Goal: Information Seeking & Learning: Learn about a topic

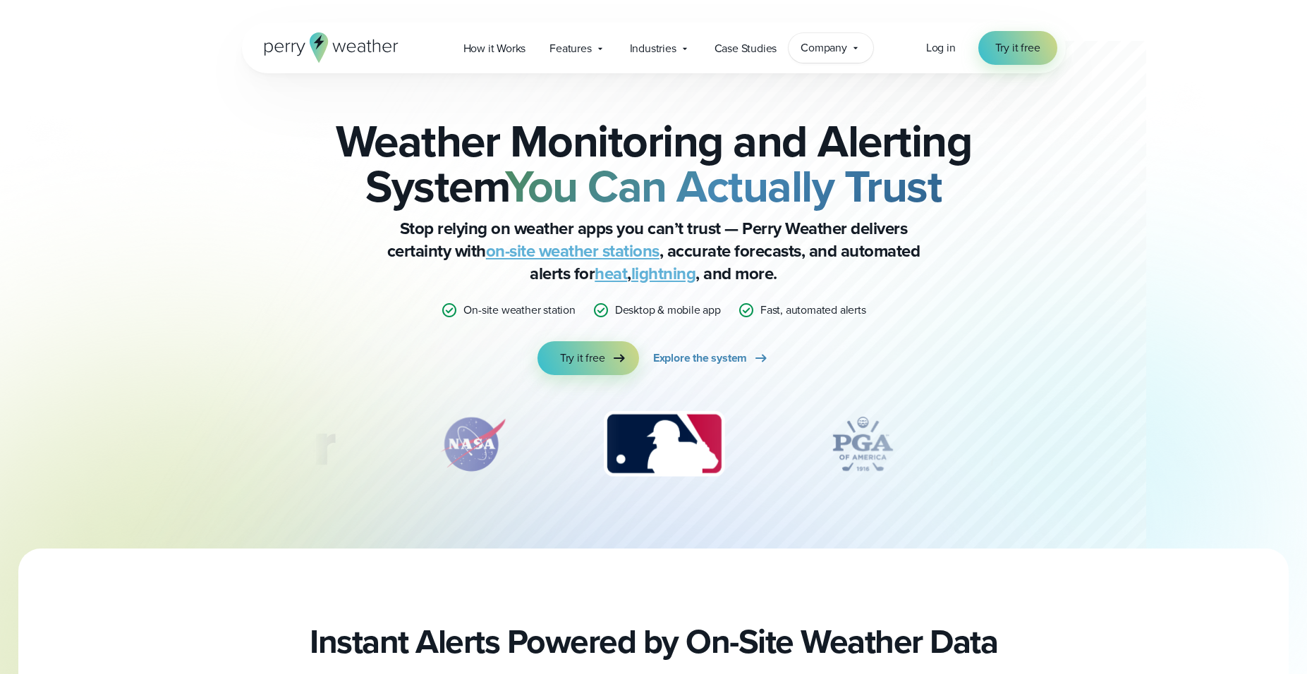
click at [836, 49] on span "Company" at bounding box center [823, 47] width 47 height 17
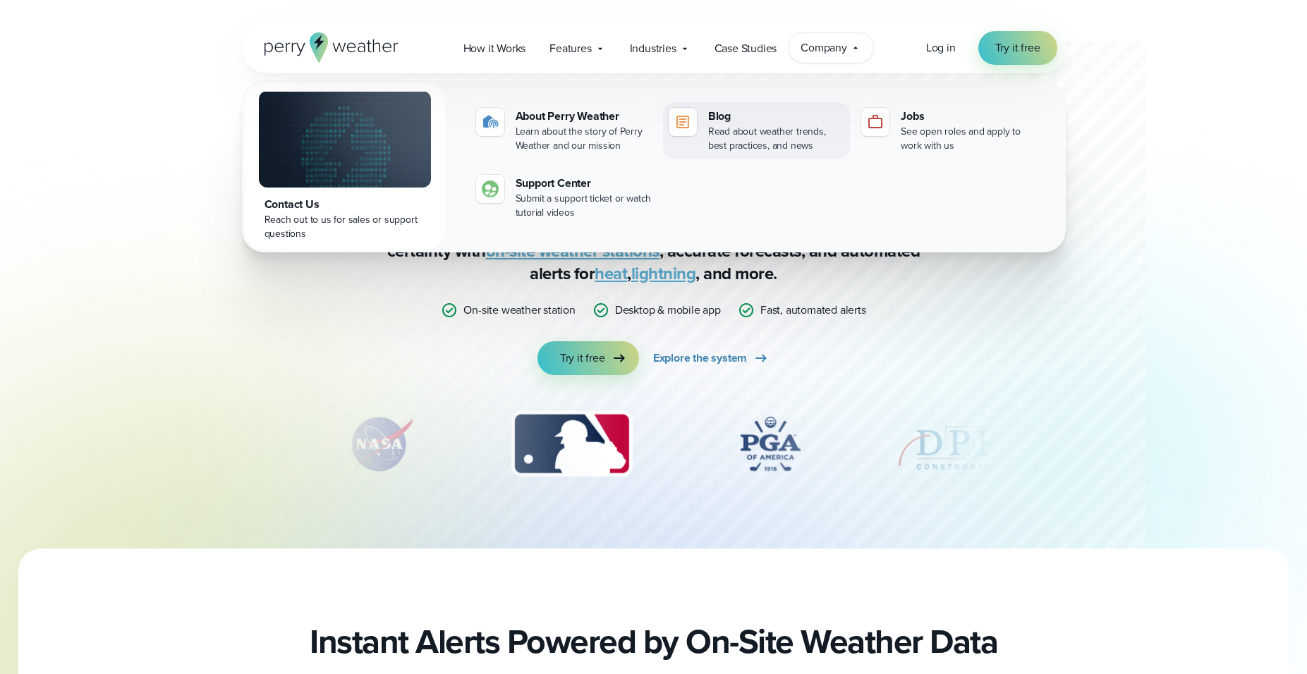
click at [732, 121] on div "Blog" at bounding box center [776, 116] width 136 height 17
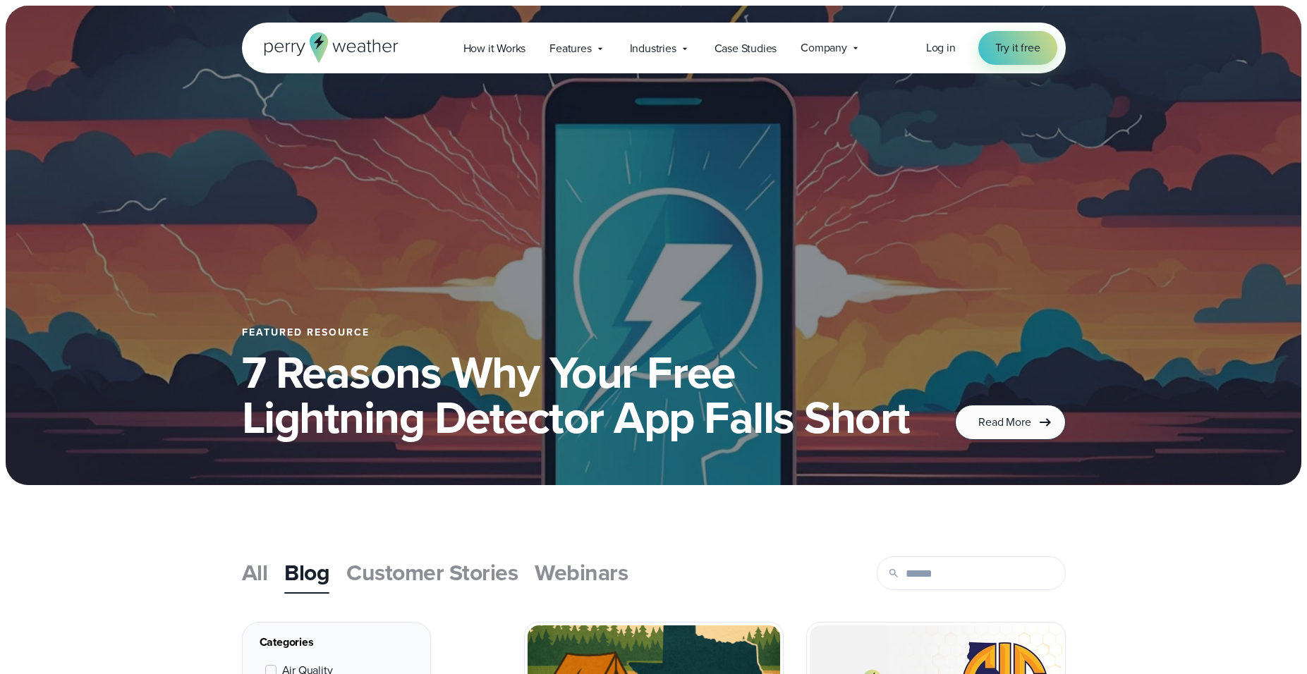
click at [563, 571] on span "Webinars" at bounding box center [581, 573] width 93 height 34
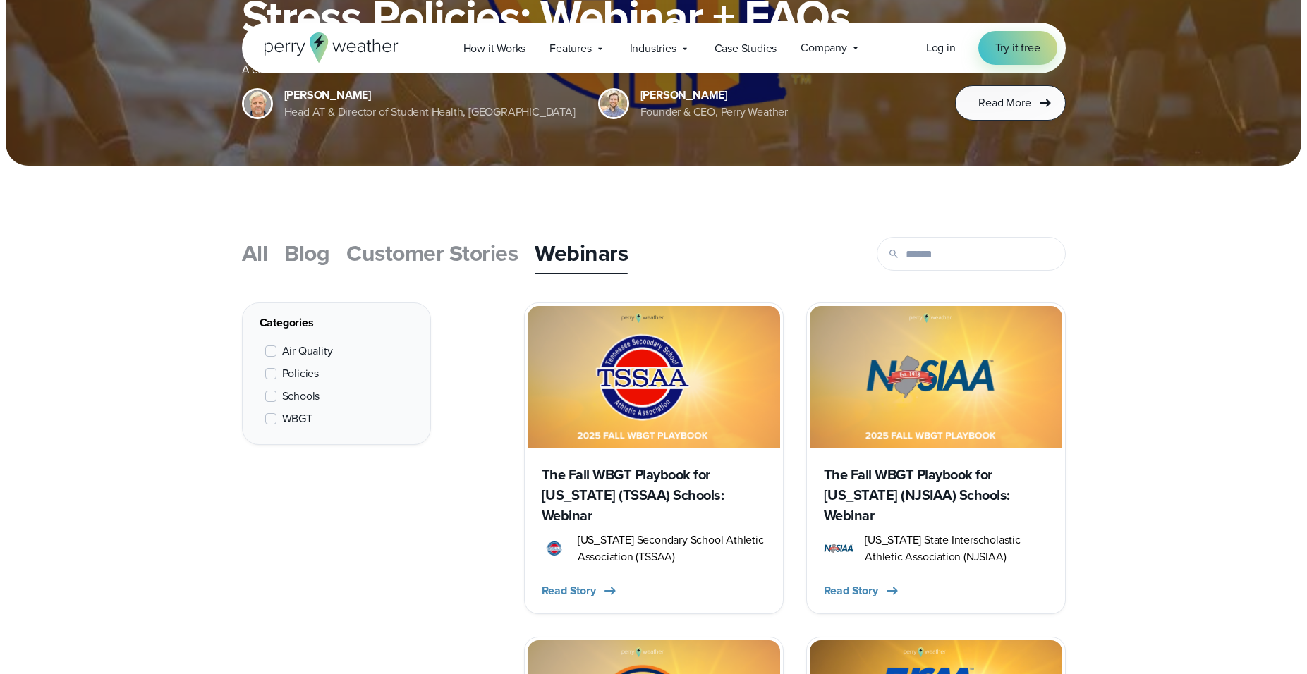
scroll to position [321, 0]
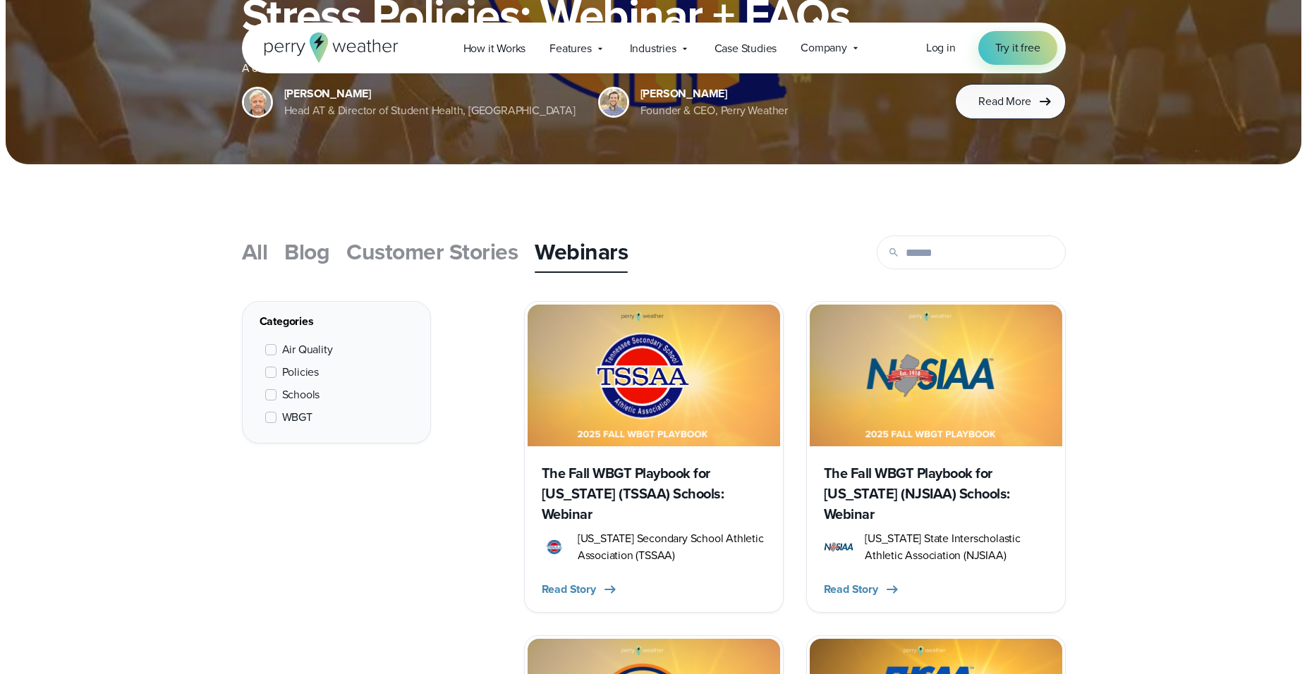
click at [629, 479] on h3 "The Fall WBGT Playbook for Tennessee (TSSAA) Schools: Webinar" at bounding box center [654, 493] width 224 height 61
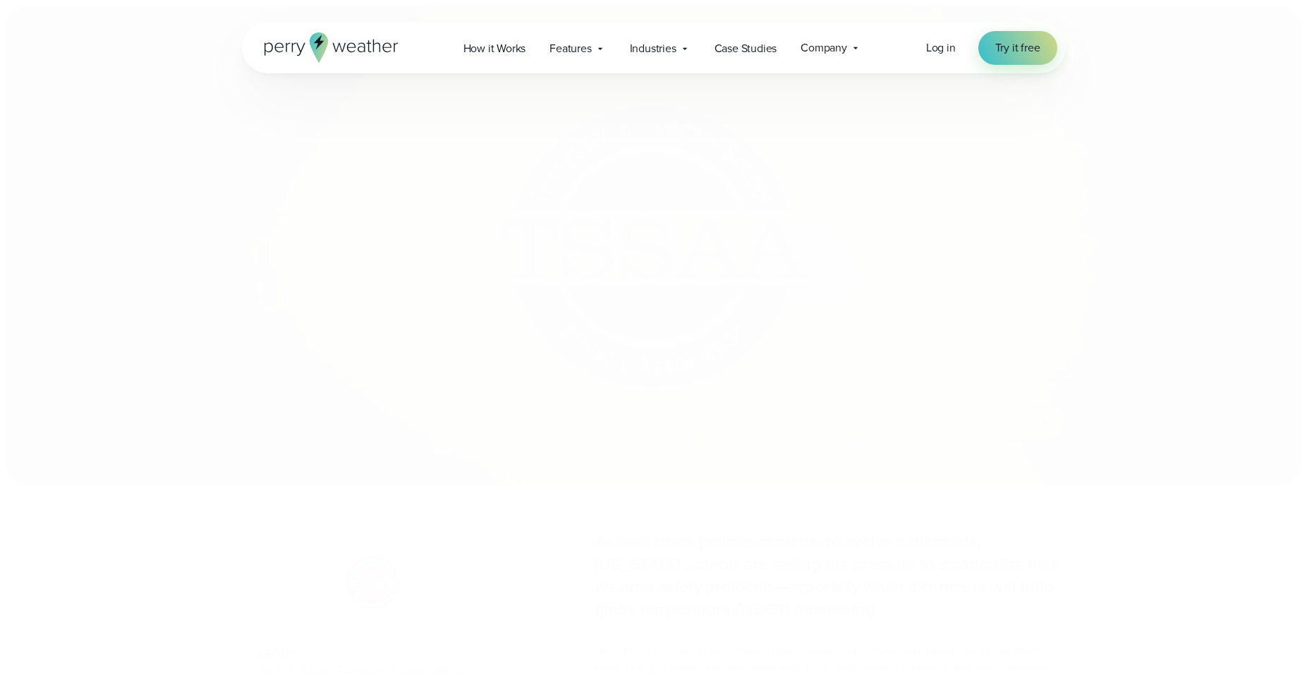
click at [629, 479] on section "Webinars TSSAA WBGT Fall Playbook The Fall WBGT Playbook for Tennessee (TSSAA) …" at bounding box center [653, 245] width 1307 height 491
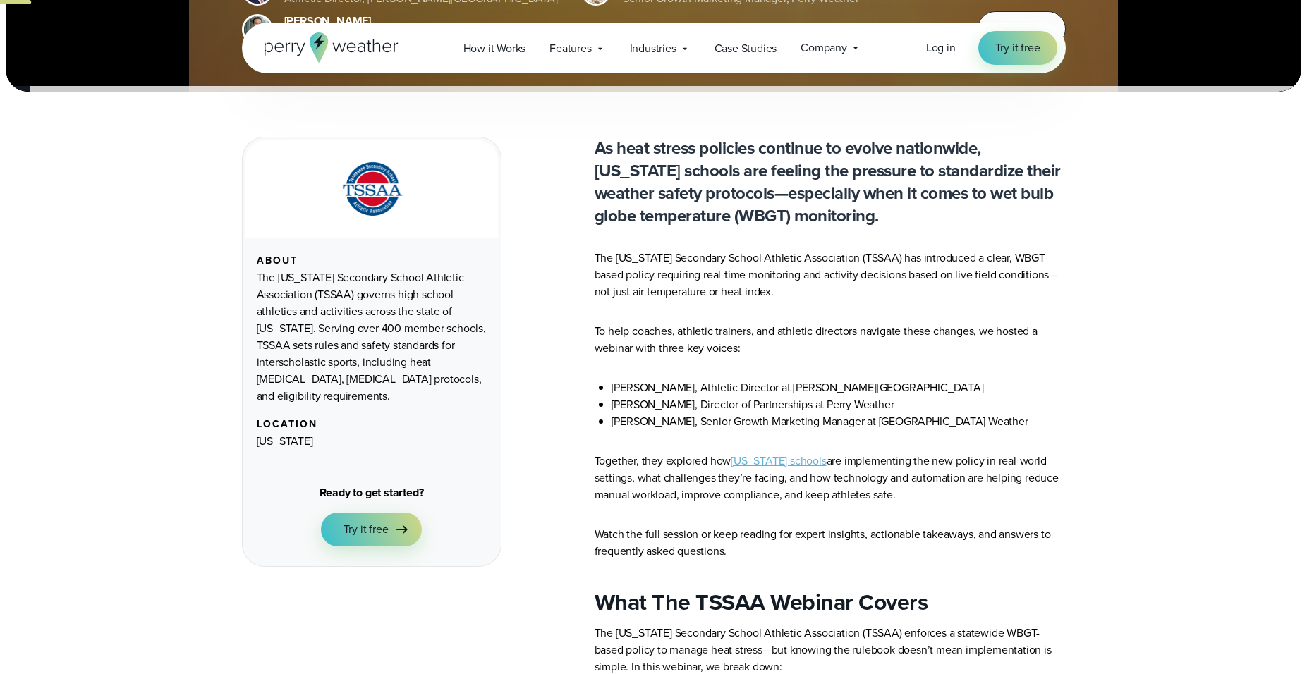
scroll to position [385, 0]
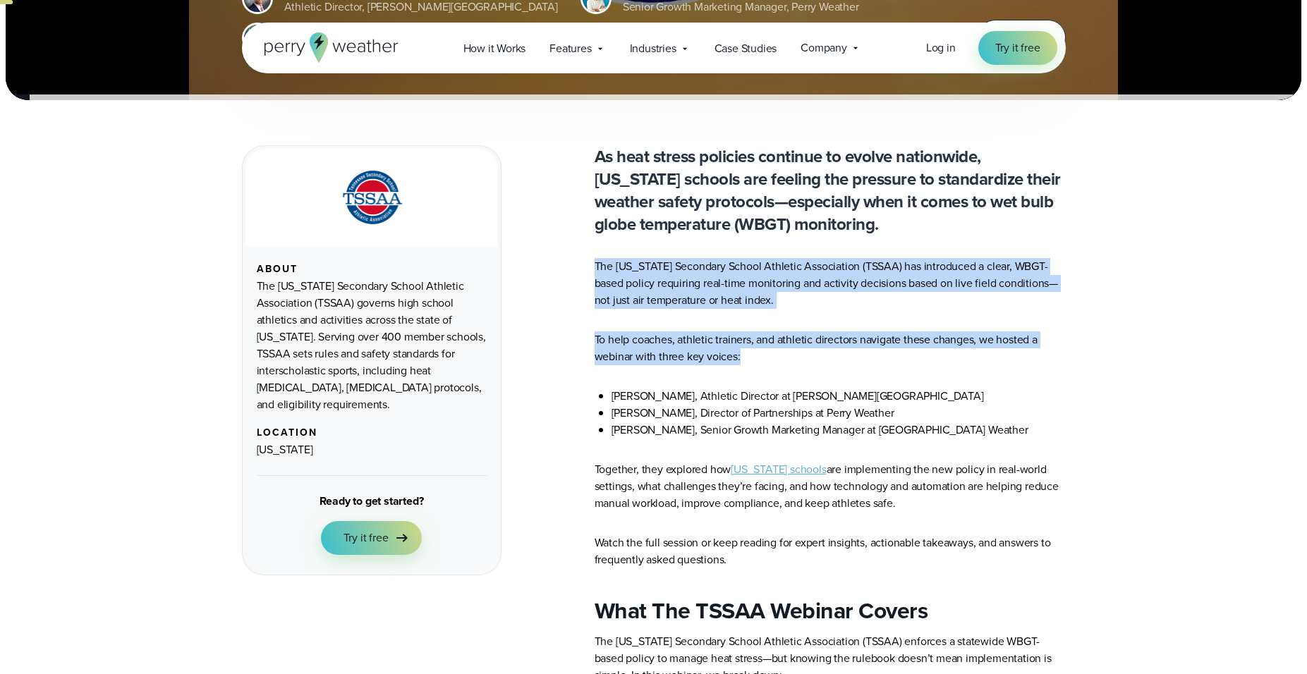
drag, startPoint x: 595, startPoint y: 265, endPoint x: 753, endPoint y: 359, distance: 183.1
copy article "The Tennessee Secondary School Athletic Association (TSSAA) has introduced a cl…"
drag, startPoint x: 904, startPoint y: 503, endPoint x: 594, endPoint y: 470, distance: 312.0
click at [595, 470] on p "Together, they explored how Tennessee schools are implementing the new policy i…" at bounding box center [830, 486] width 471 height 51
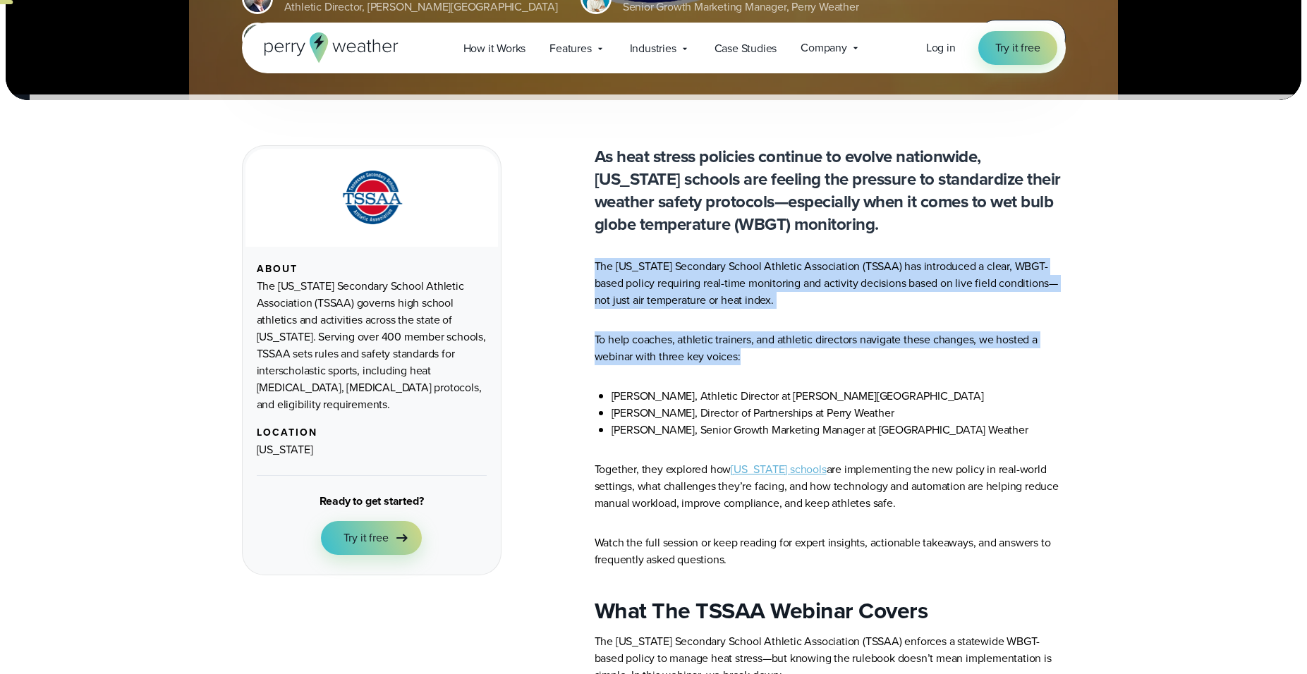
copy p "Together, they explored how Tennessee schools are implementing the new policy i…"
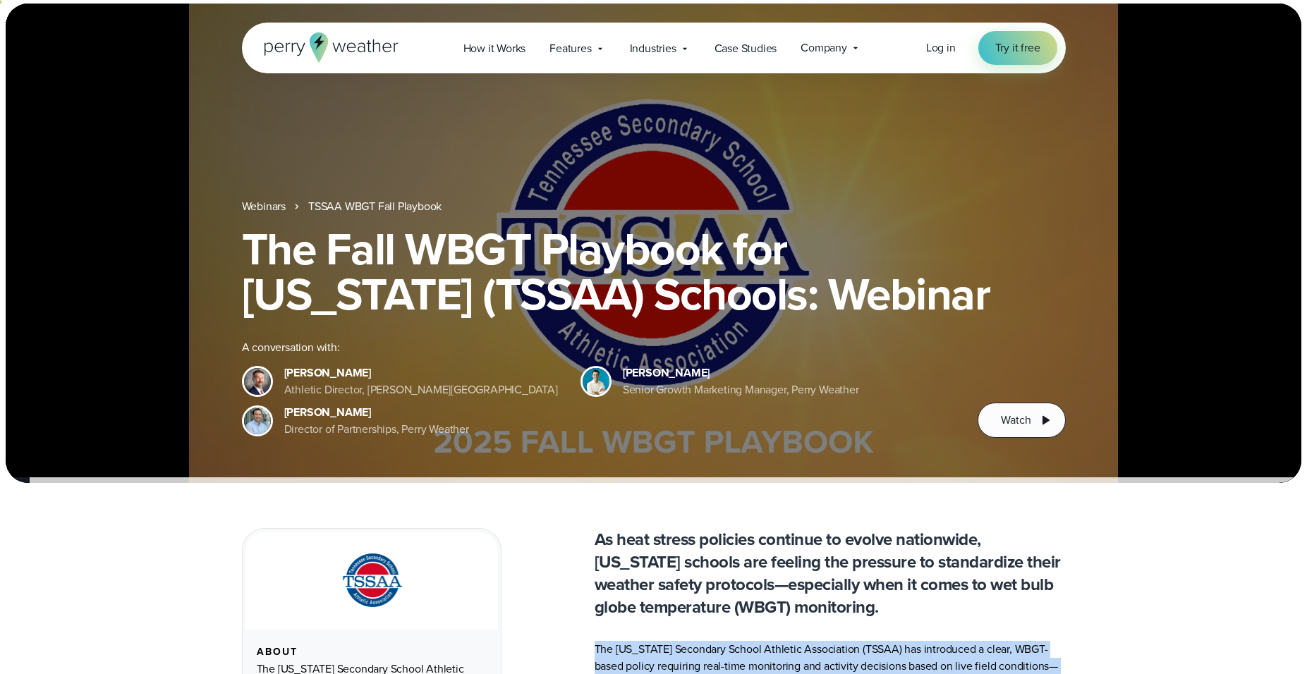
scroll to position [0, 0]
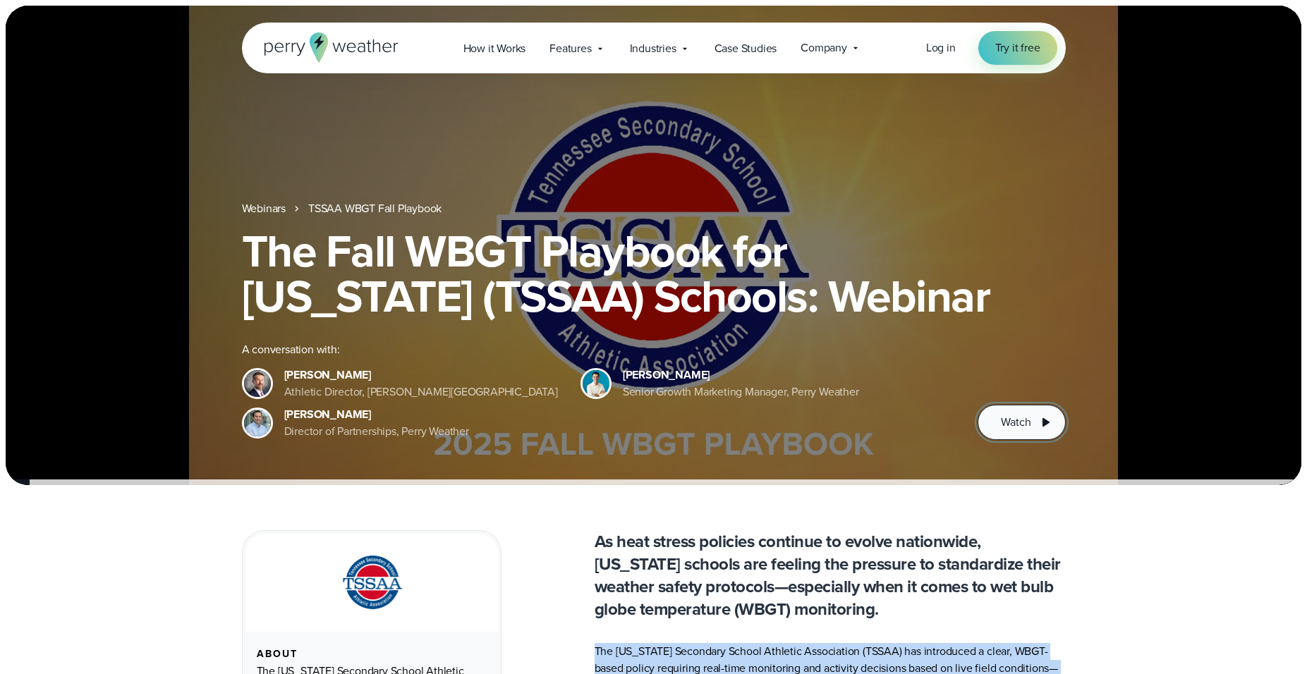
click at [1003, 422] on span "Watch" at bounding box center [1016, 422] width 30 height 17
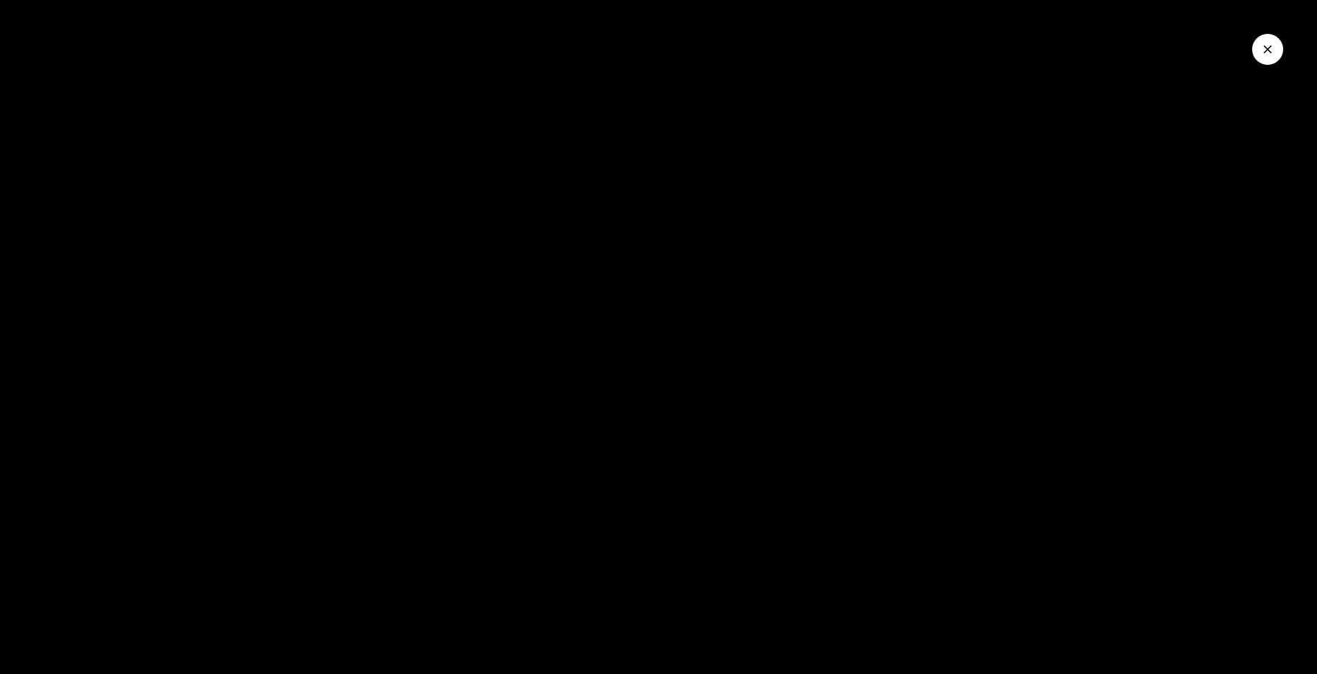
click at [1265, 45] on icon "Close Video" at bounding box center [1268, 49] width 14 height 14
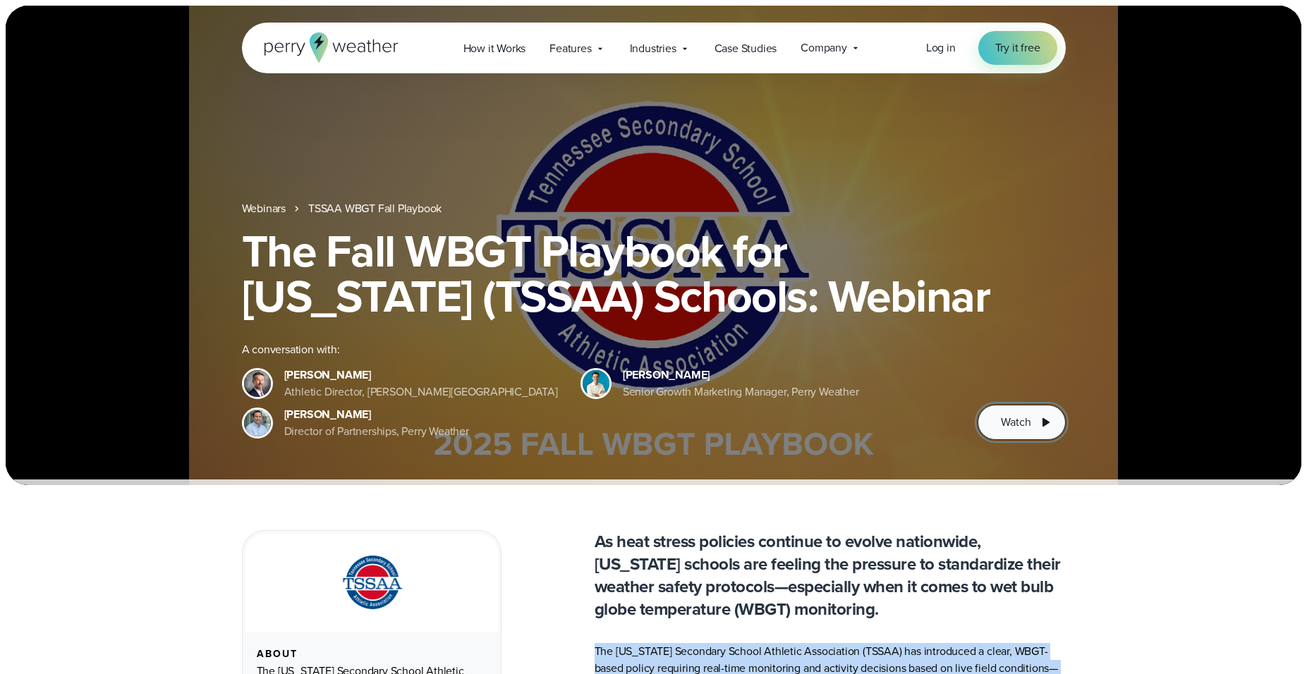
click at [1025, 422] on span "Watch" at bounding box center [1016, 422] width 30 height 17
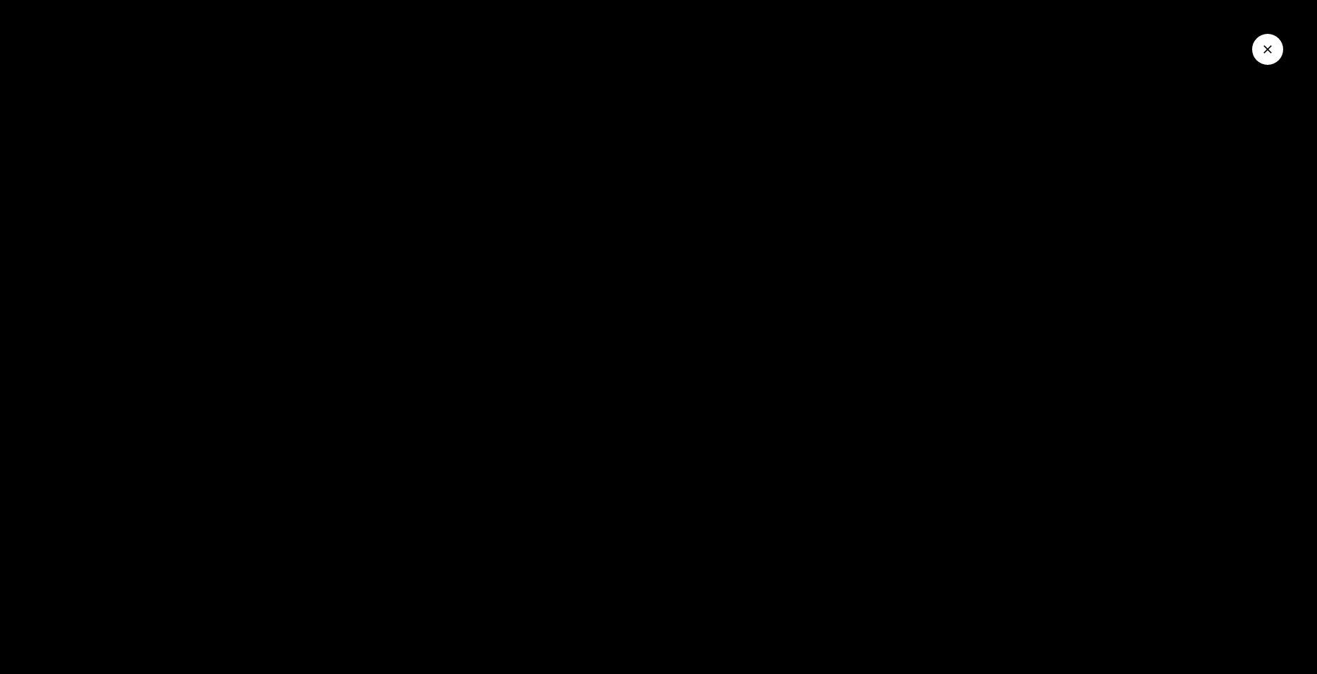
click at [1271, 51] on icon "Close Video" at bounding box center [1268, 49] width 14 height 14
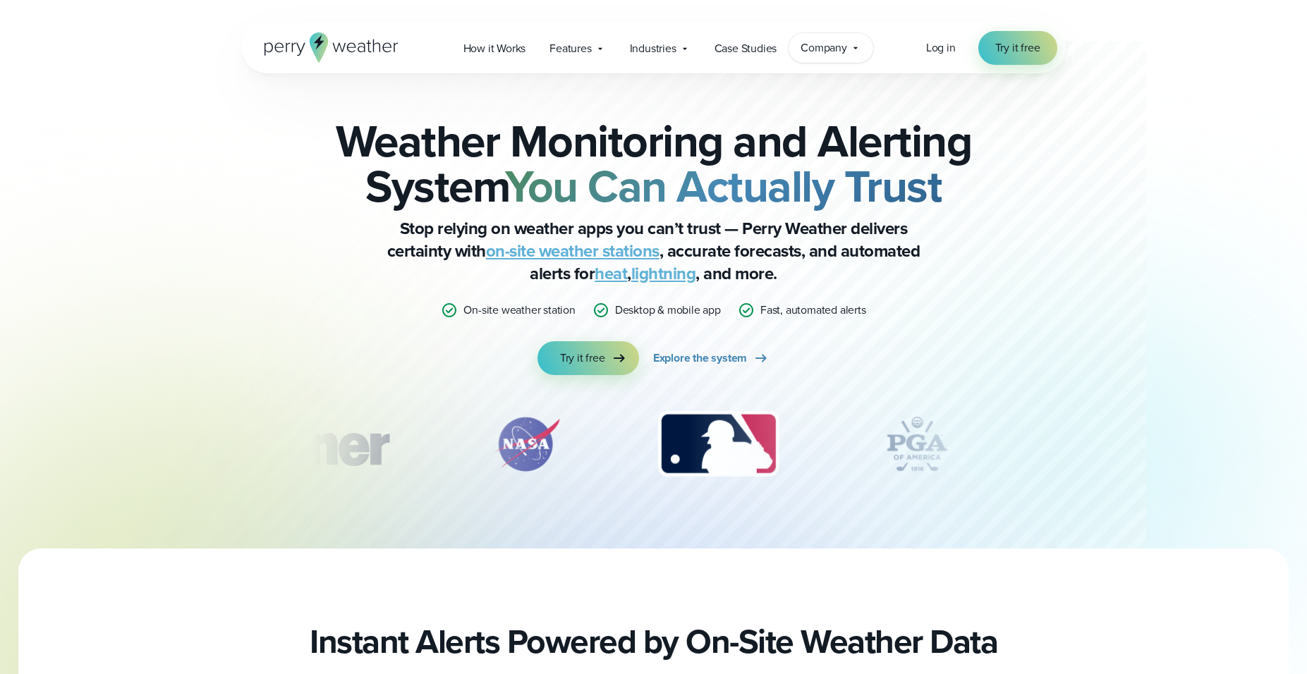
click at [833, 51] on span "Company" at bounding box center [823, 47] width 47 height 17
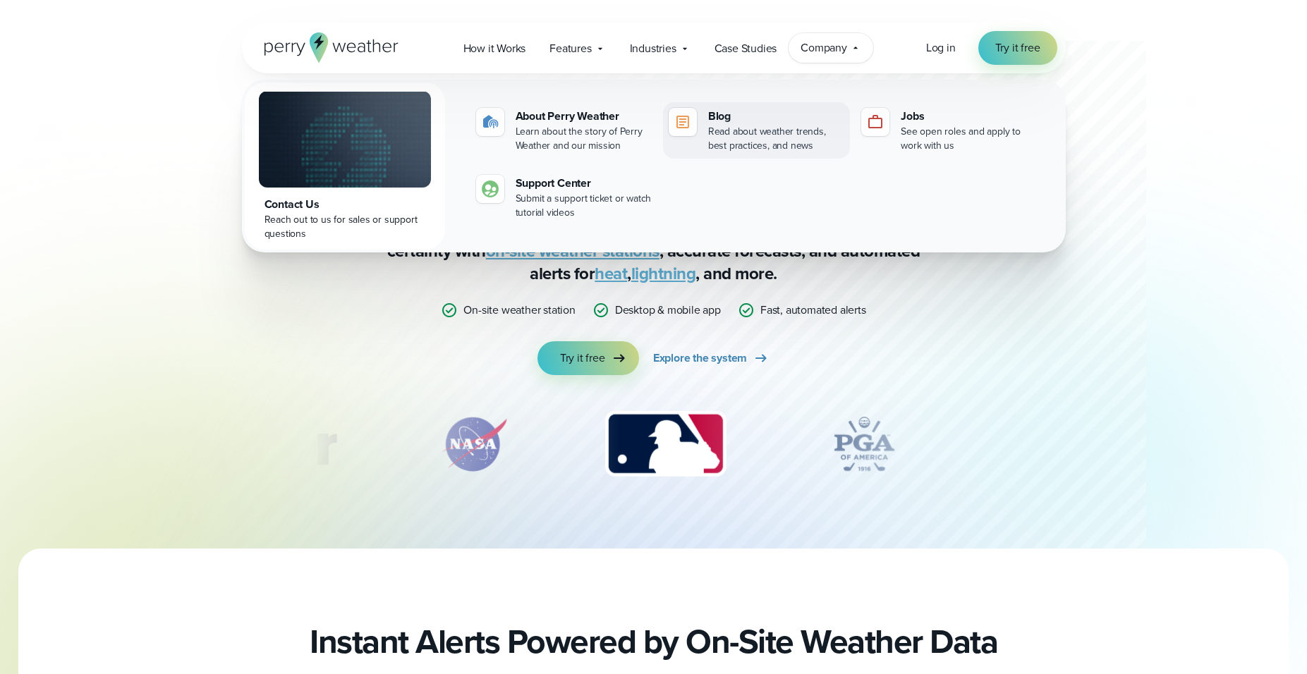
click at [739, 128] on div "Read about weather trends, best practices, and news" at bounding box center [776, 139] width 136 height 28
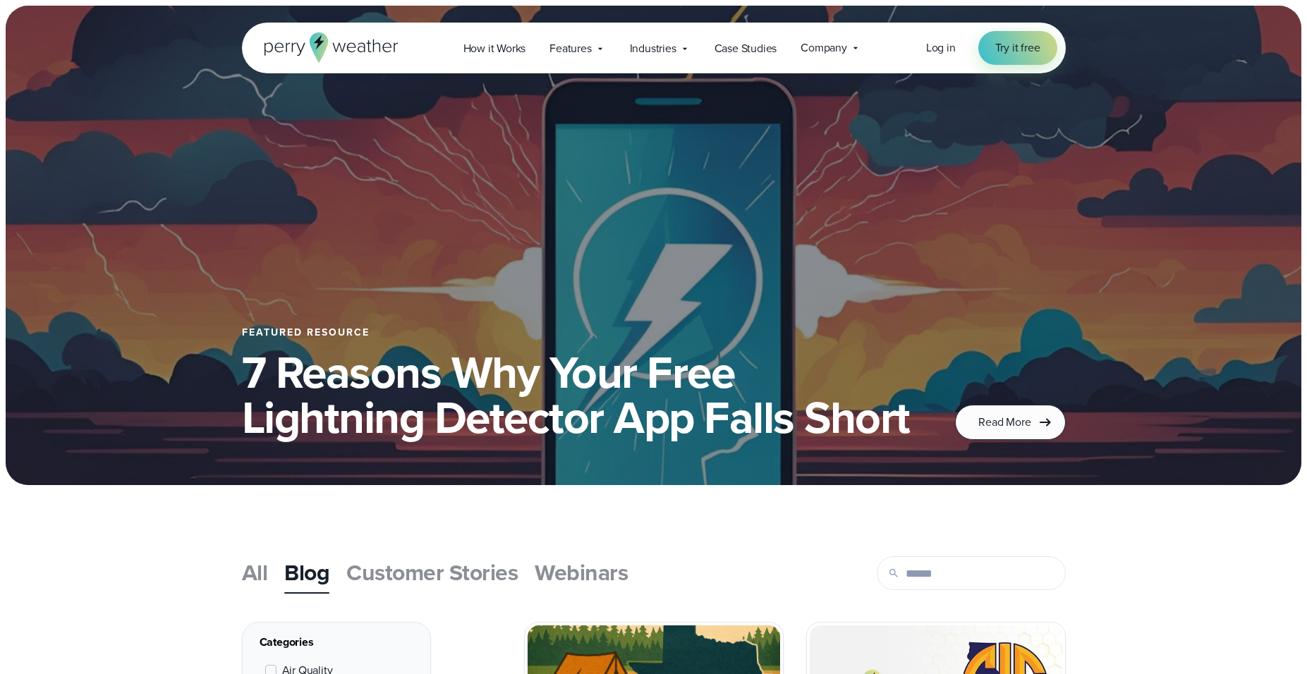
click at [577, 574] on span "Webinars" at bounding box center [581, 573] width 93 height 34
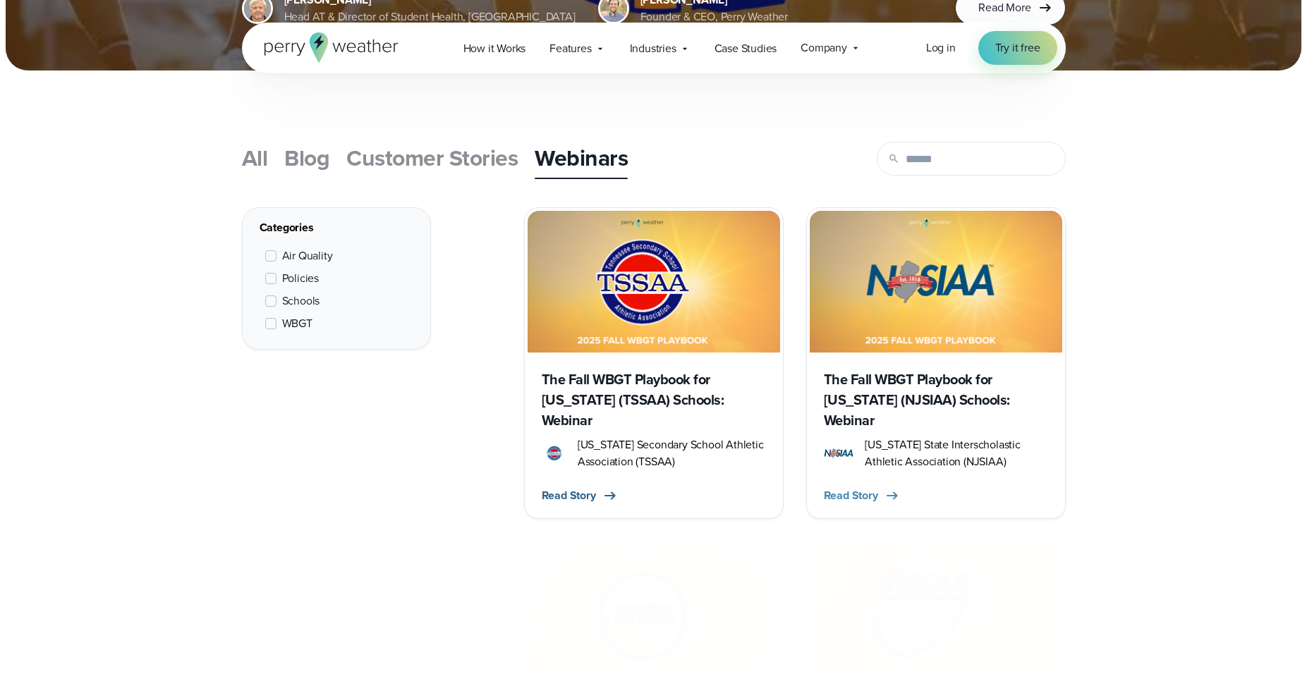
scroll to position [494, 0]
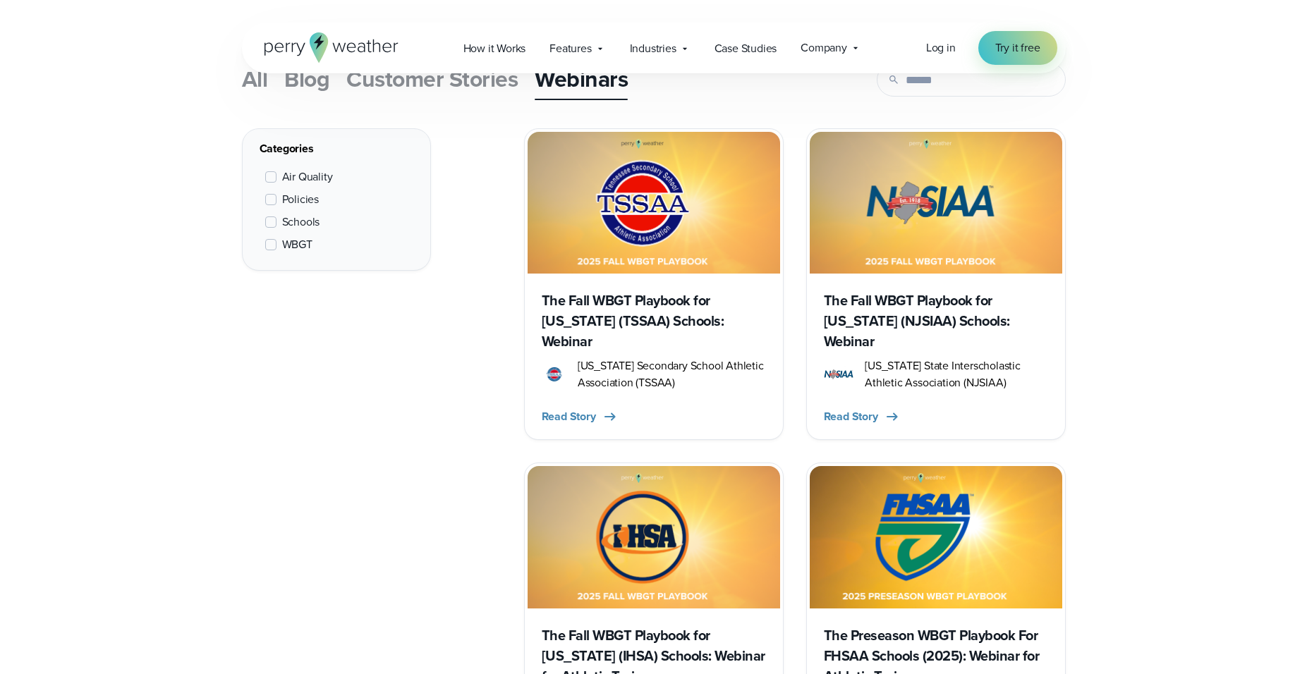
click at [626, 319] on h3 "The Fall WBGT Playbook for [US_STATE] (TSSAA) Schools: Webinar" at bounding box center [654, 321] width 224 height 61
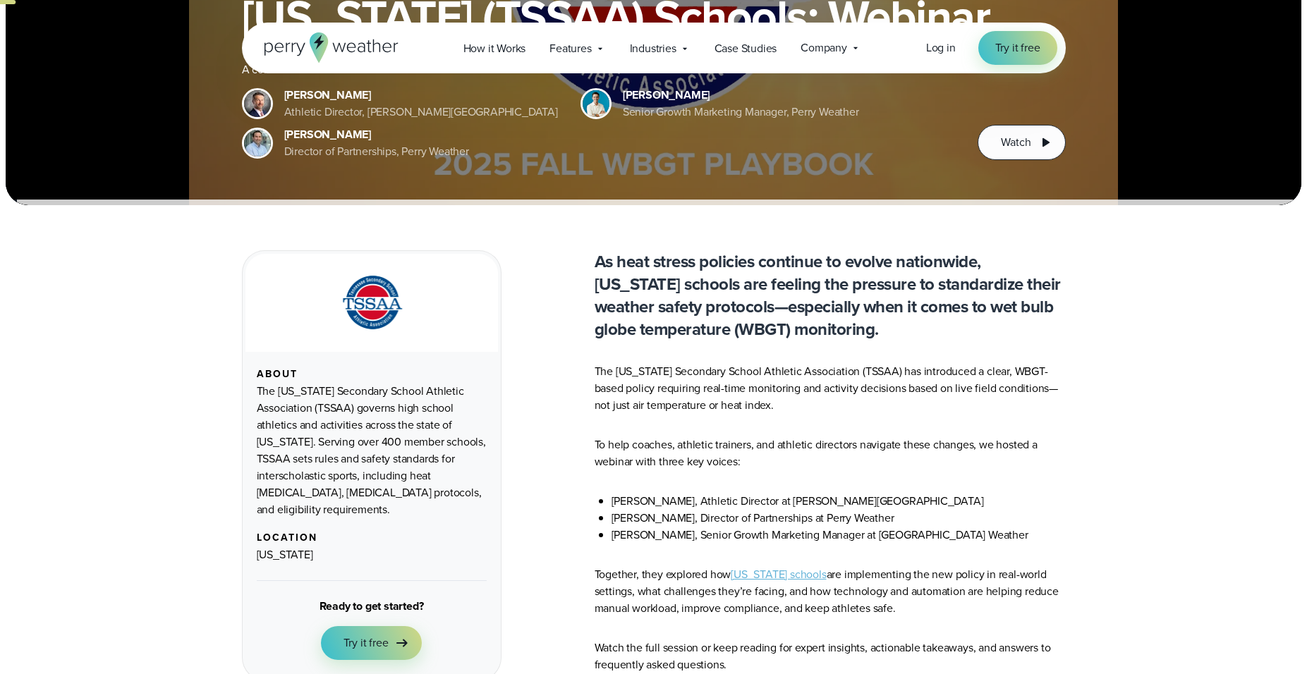
scroll to position [442, 0]
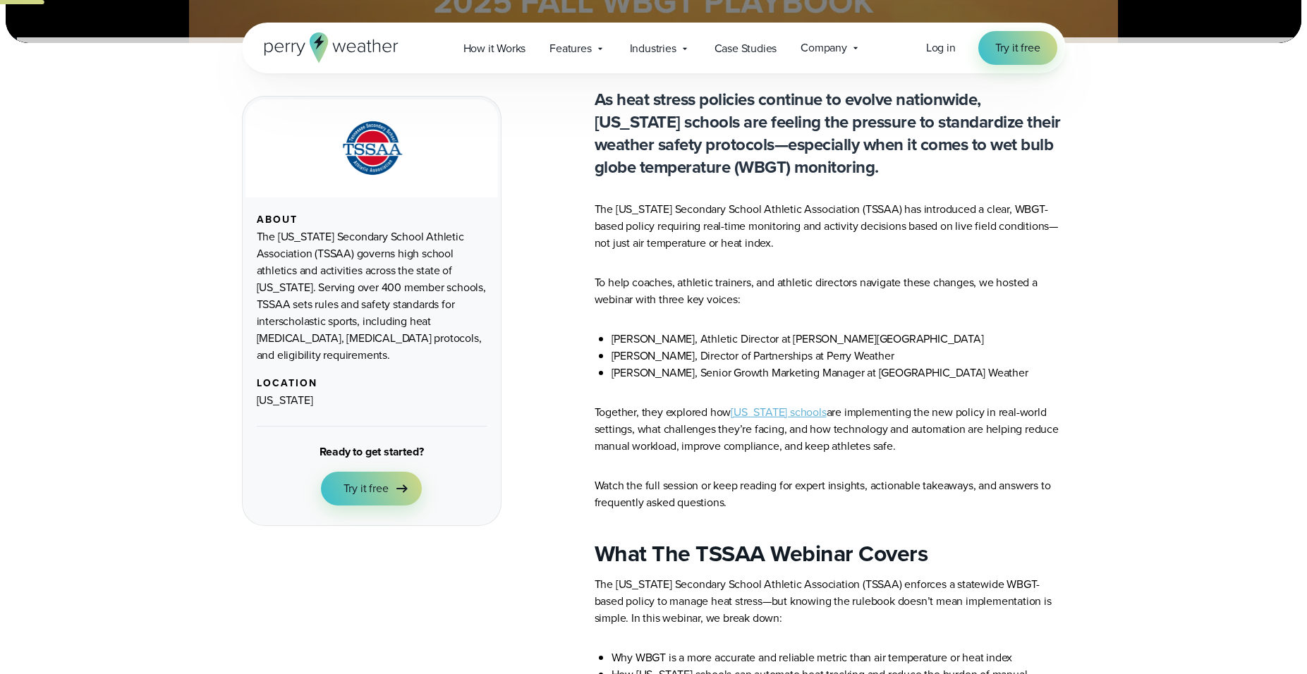
click at [748, 505] on p "Watch the full session or keep reading for expert insights, actionable takeaway…" at bounding box center [830, 494] width 471 height 34
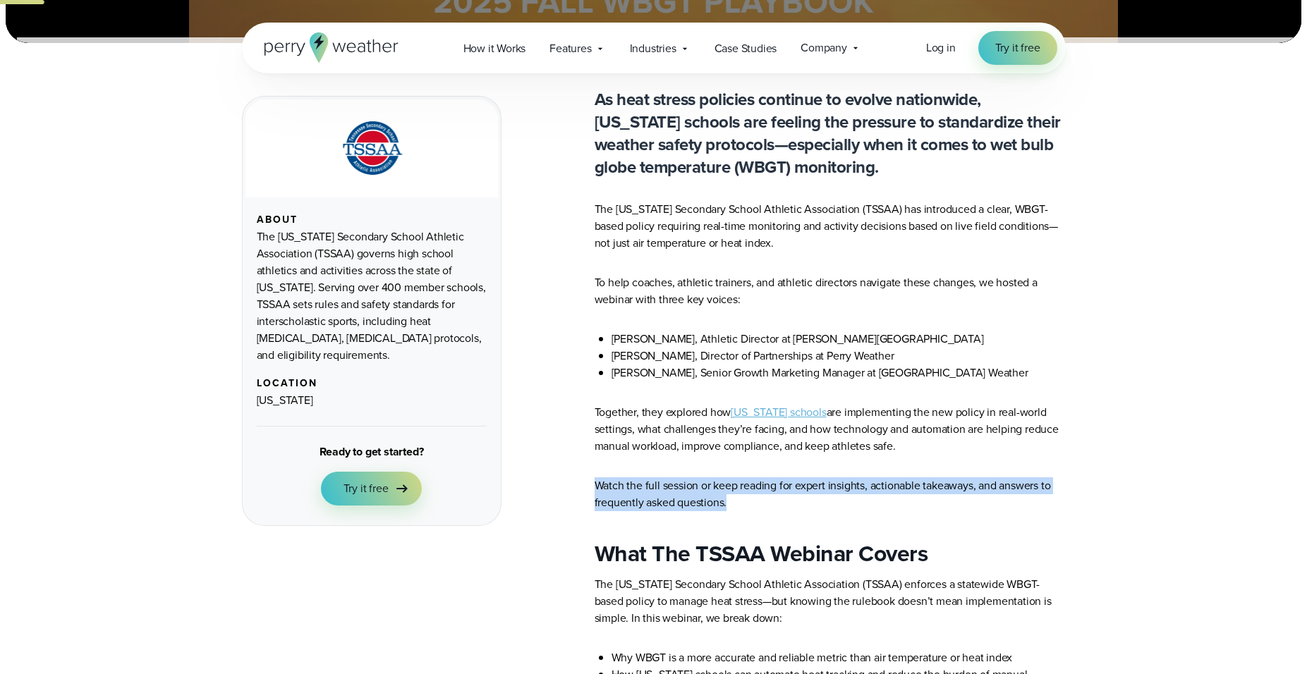
drag, startPoint x: 756, startPoint y: 503, endPoint x: 589, endPoint y: 484, distance: 168.2
copy p "Watch the full session or keep reading for expert insights, actionable takeaway…"
